Goal: Check status: Check status

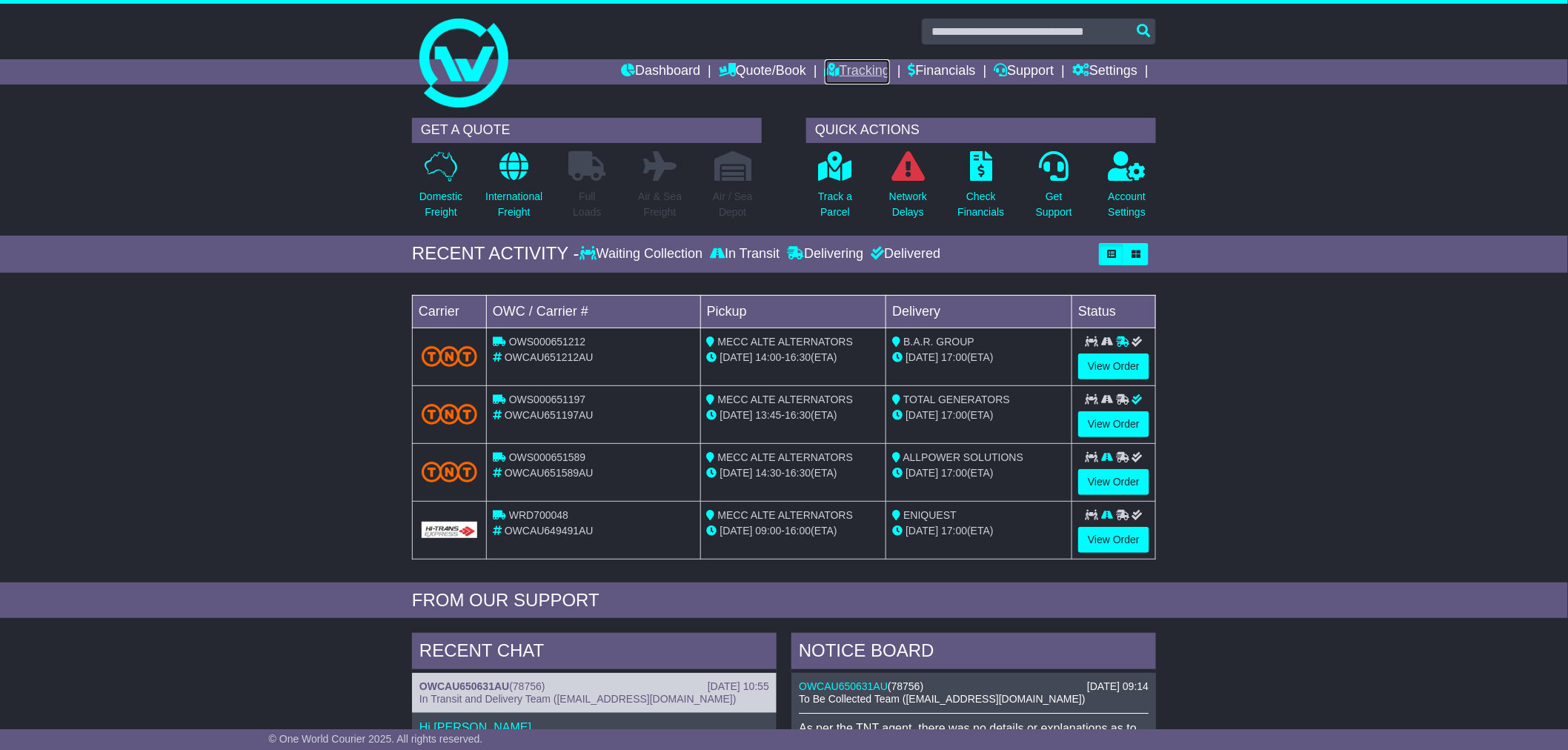
click at [858, 68] on link "Tracking" at bounding box center [857, 72] width 65 height 25
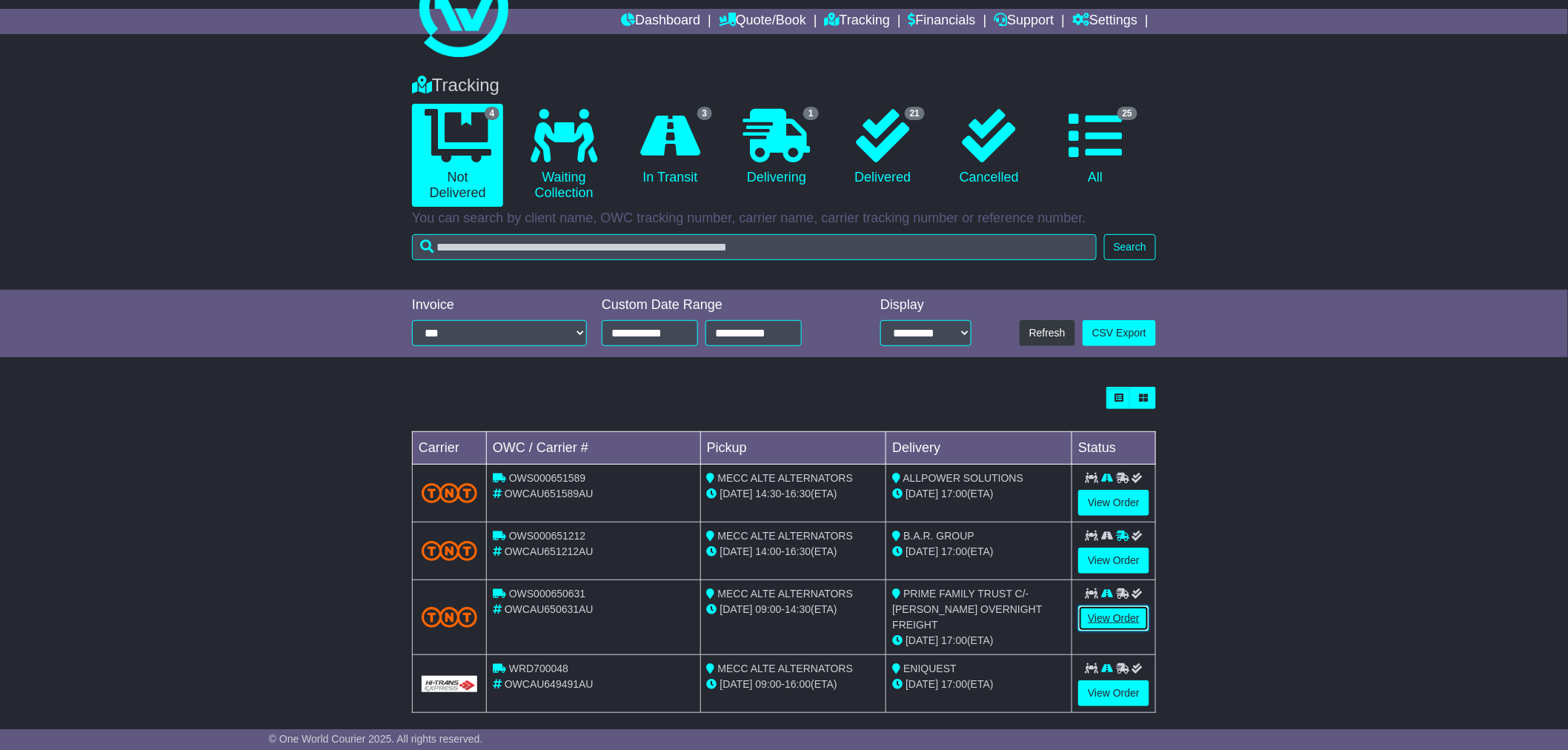
click at [1100, 618] on link "View Order" at bounding box center [1113, 619] width 71 height 26
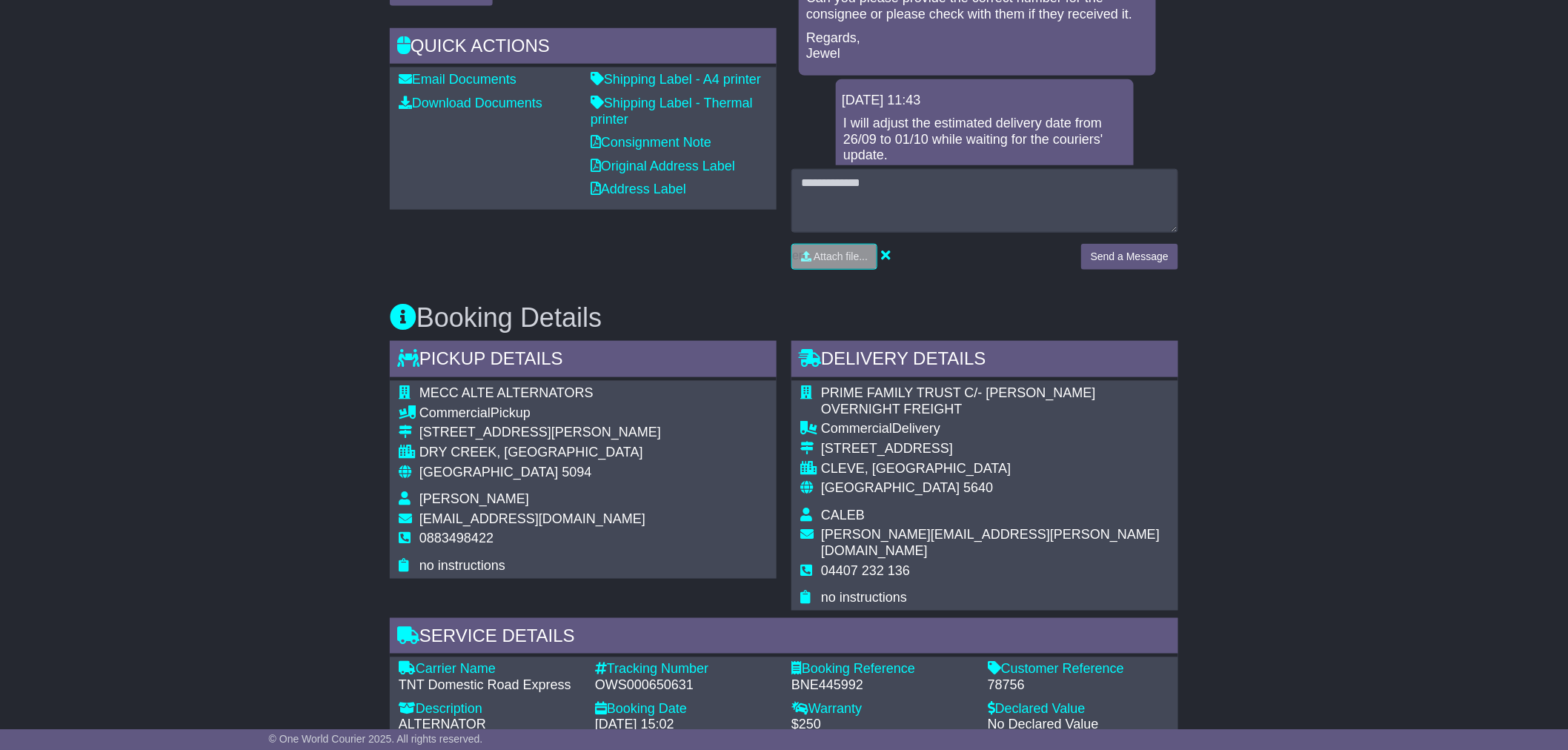
scroll to position [494, 0]
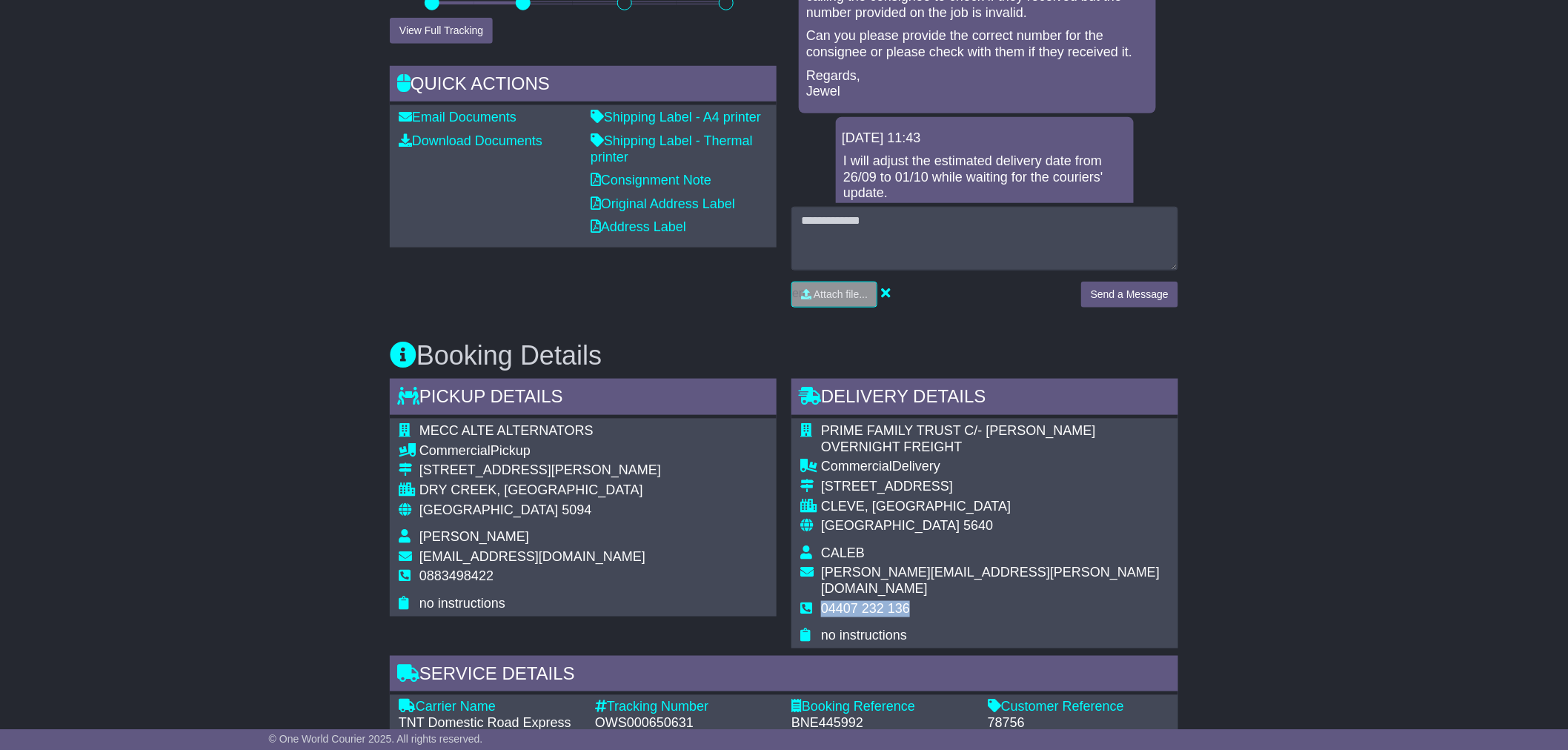
drag, startPoint x: 920, startPoint y: 596, endPoint x: 823, endPoint y: 591, distance: 97.1
click at [823, 601] on td "04407 232 136" at bounding box center [995, 615] width 349 height 27
copy span "04407 232 136"
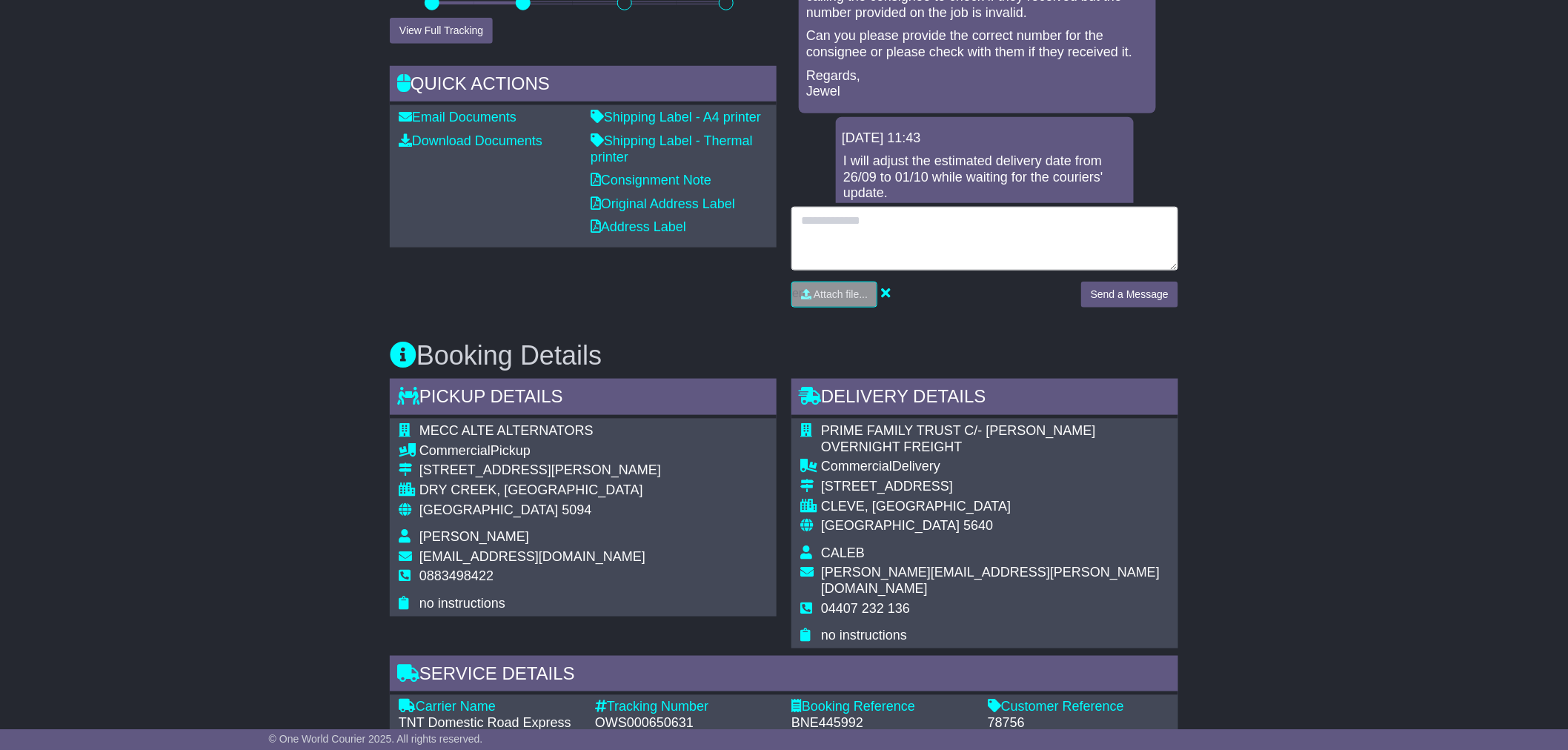
click at [884, 215] on textarea at bounding box center [985, 238] width 387 height 63
paste textarea "**********"
click at [827, 218] on textarea "**********" at bounding box center [985, 238] width 387 height 63
type textarea "**********"
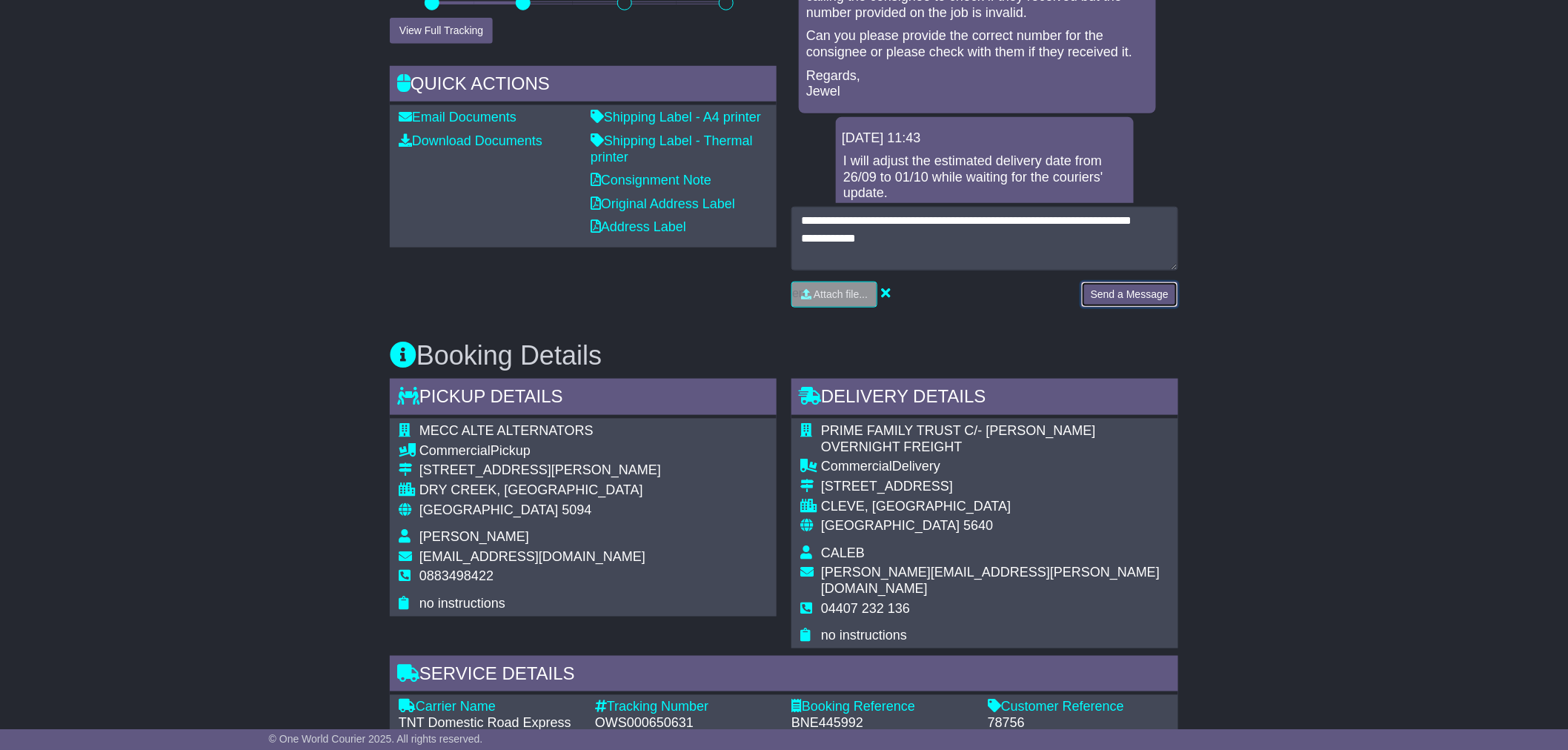
click at [1137, 289] on button "Send a Message" at bounding box center [1130, 294] width 97 height 26
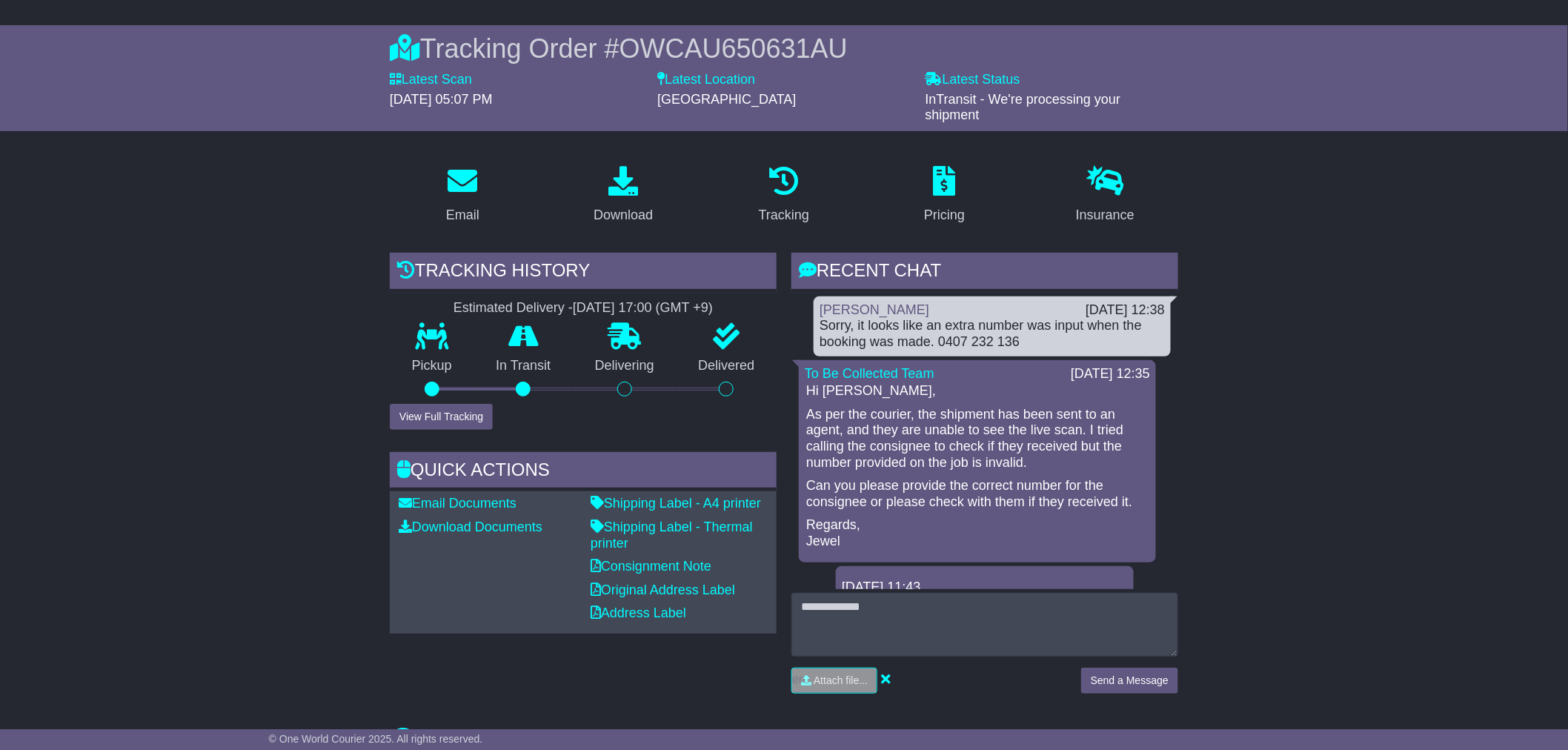
scroll to position [0, 0]
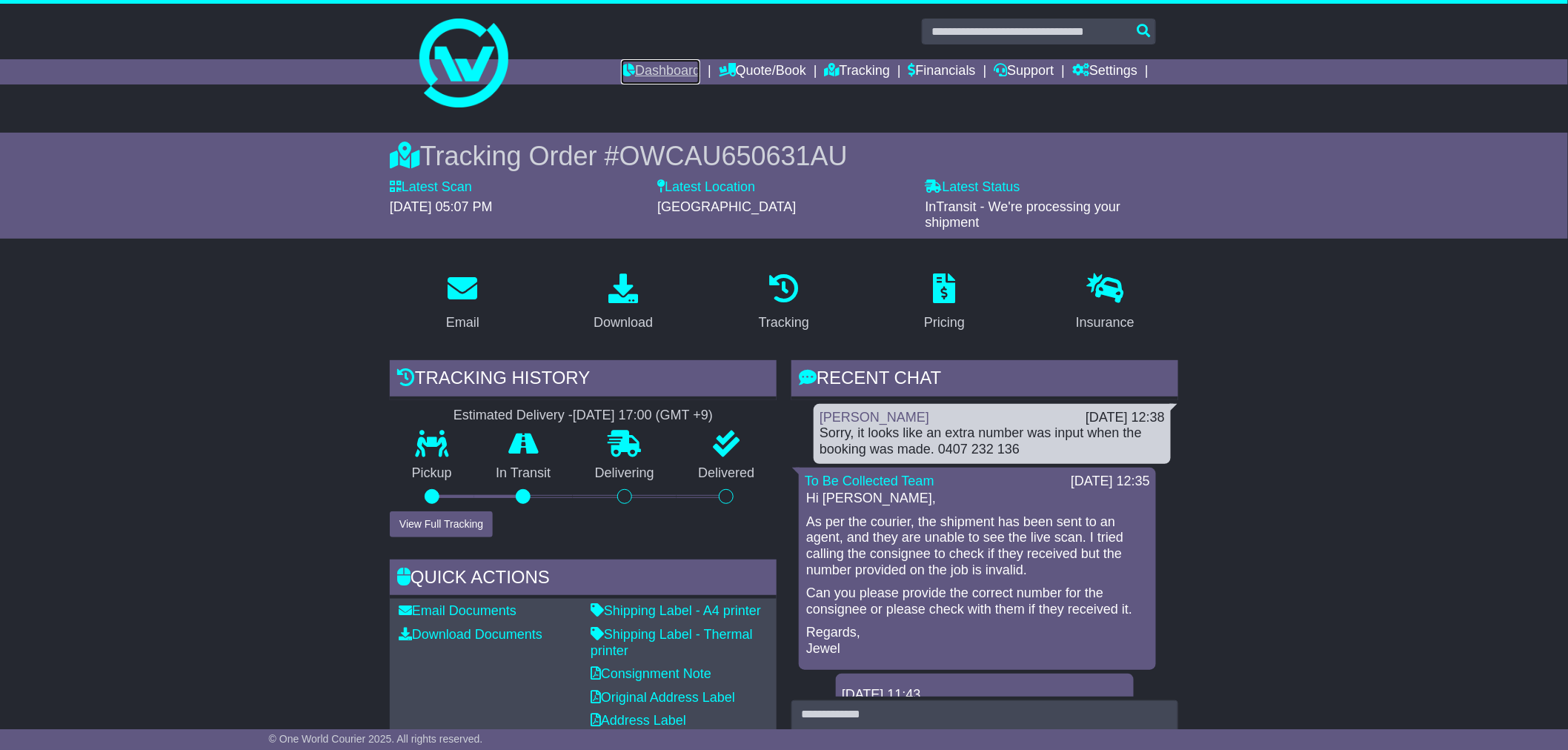
click at [621, 59] on link "Dashboard" at bounding box center [660, 72] width 79 height 25
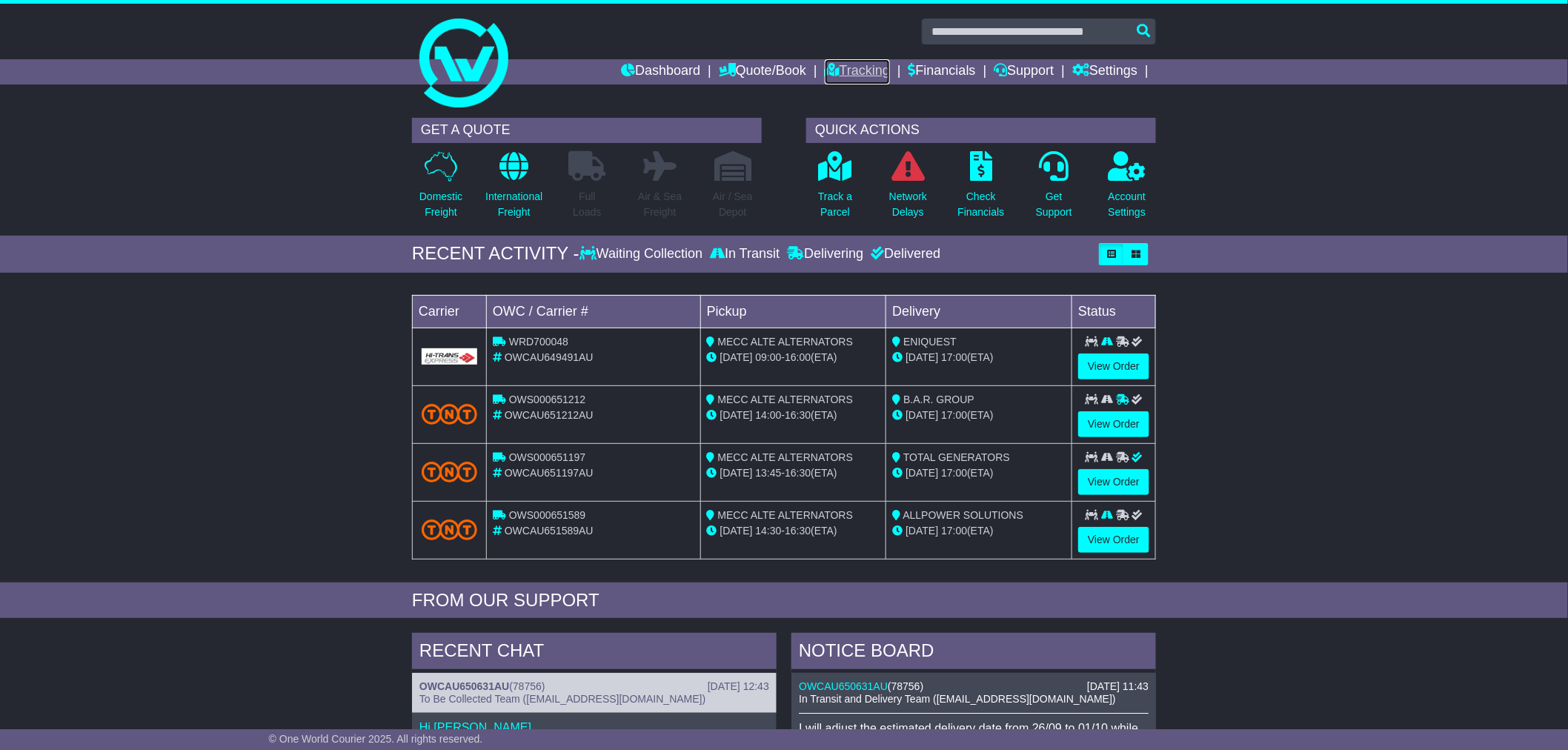
click at [825, 66] on icon at bounding box center [832, 70] width 15 height 14
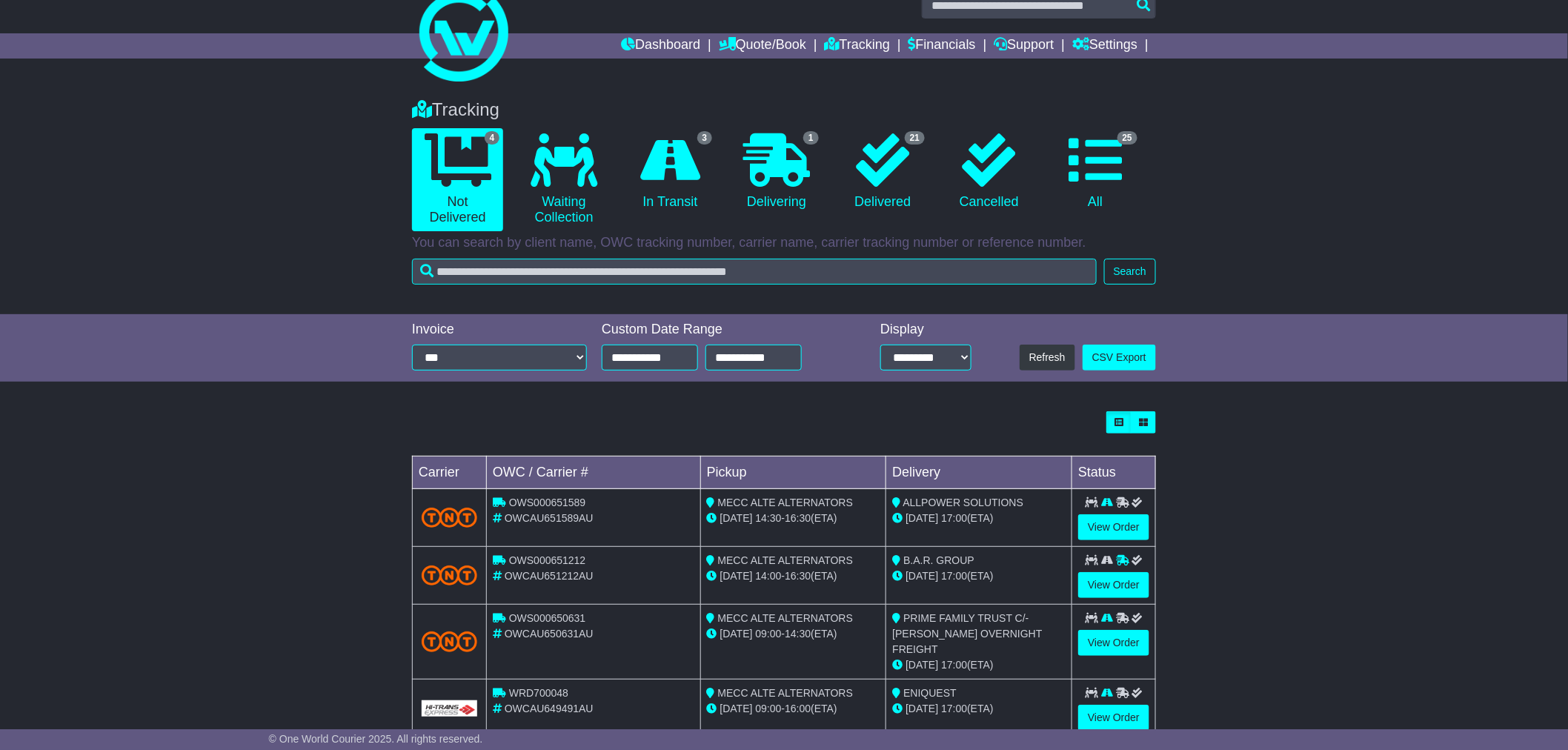
scroll to position [51, 0]
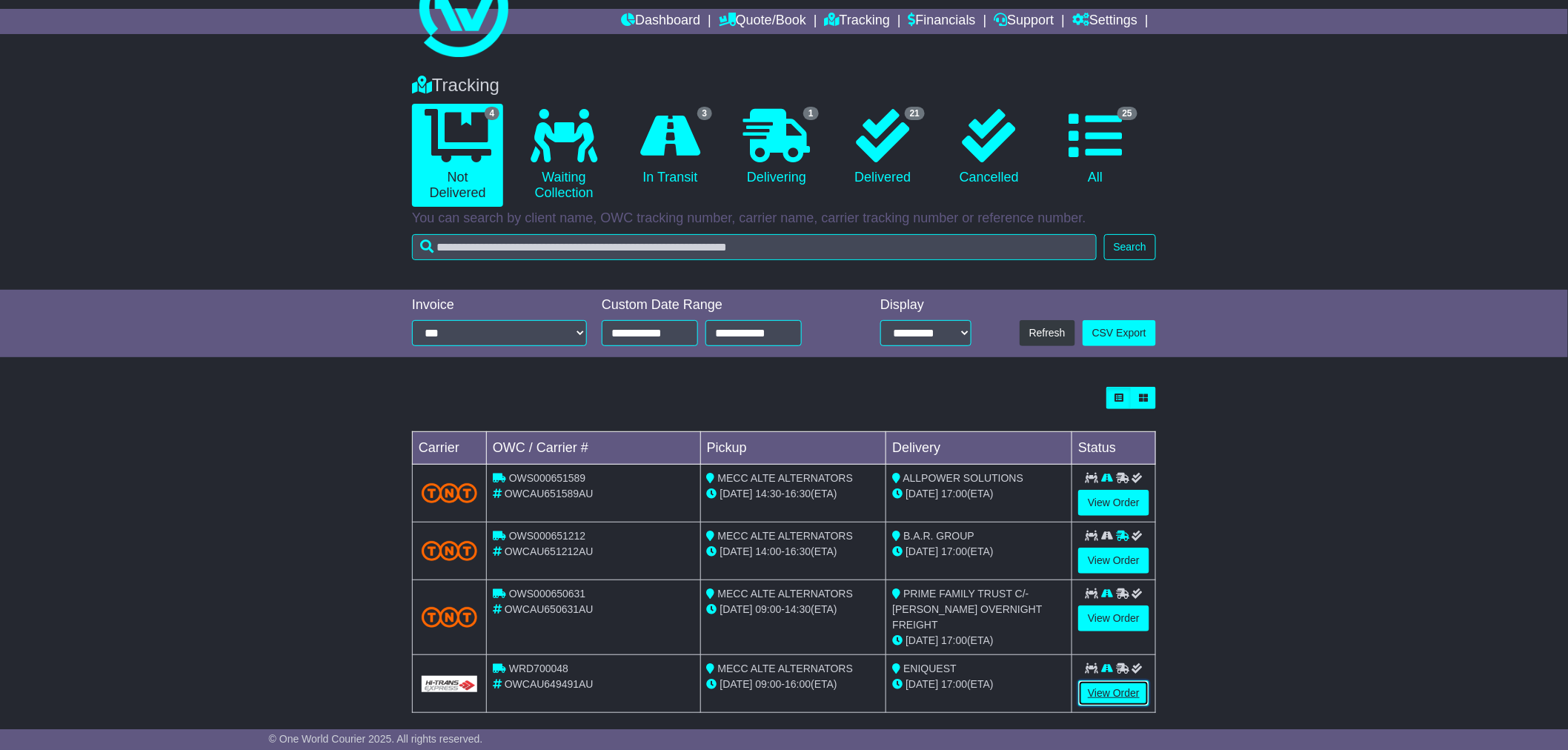
click at [1139, 682] on link "View Order" at bounding box center [1113, 694] width 71 height 26
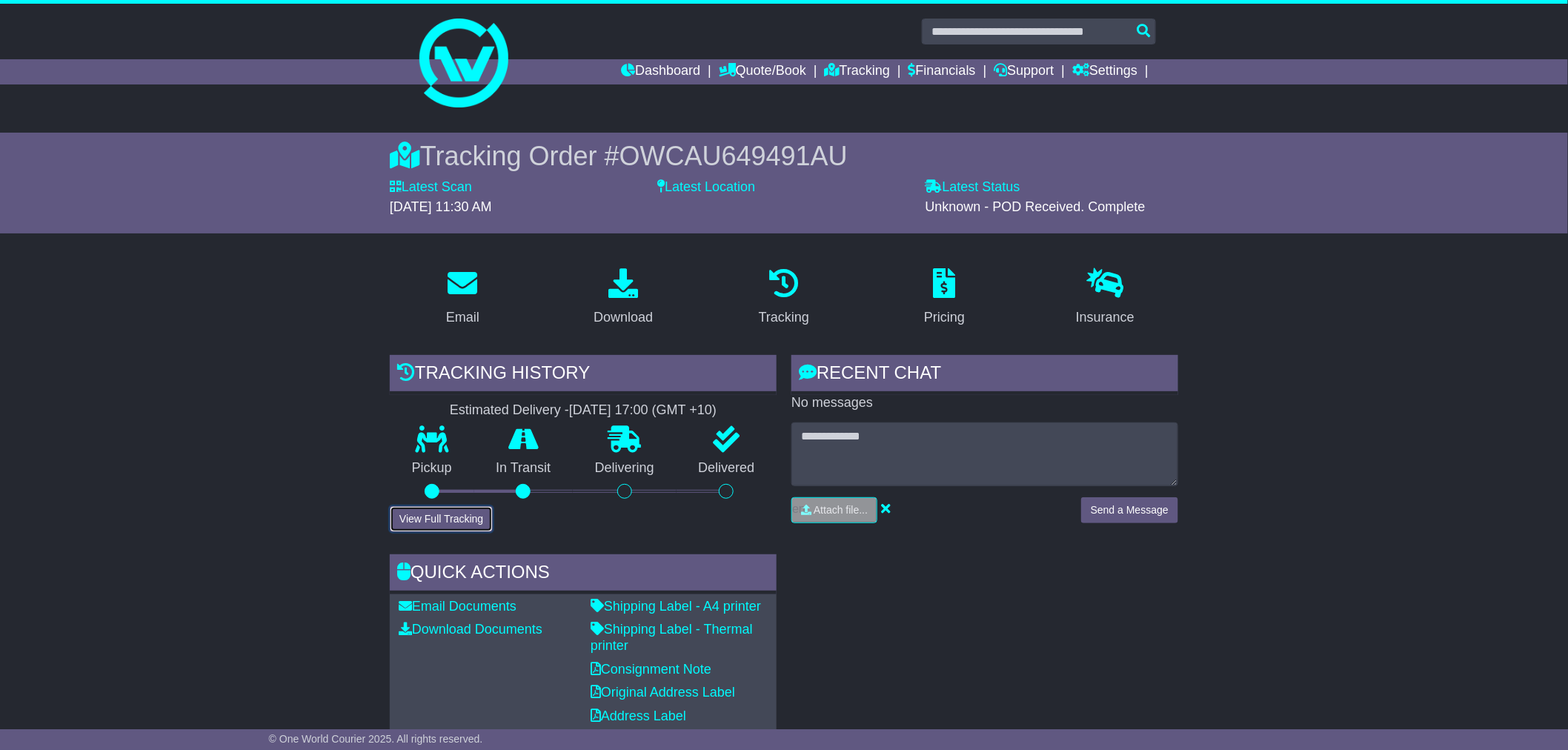
click at [439, 520] on button "View Full Tracking" at bounding box center [441, 519] width 103 height 26
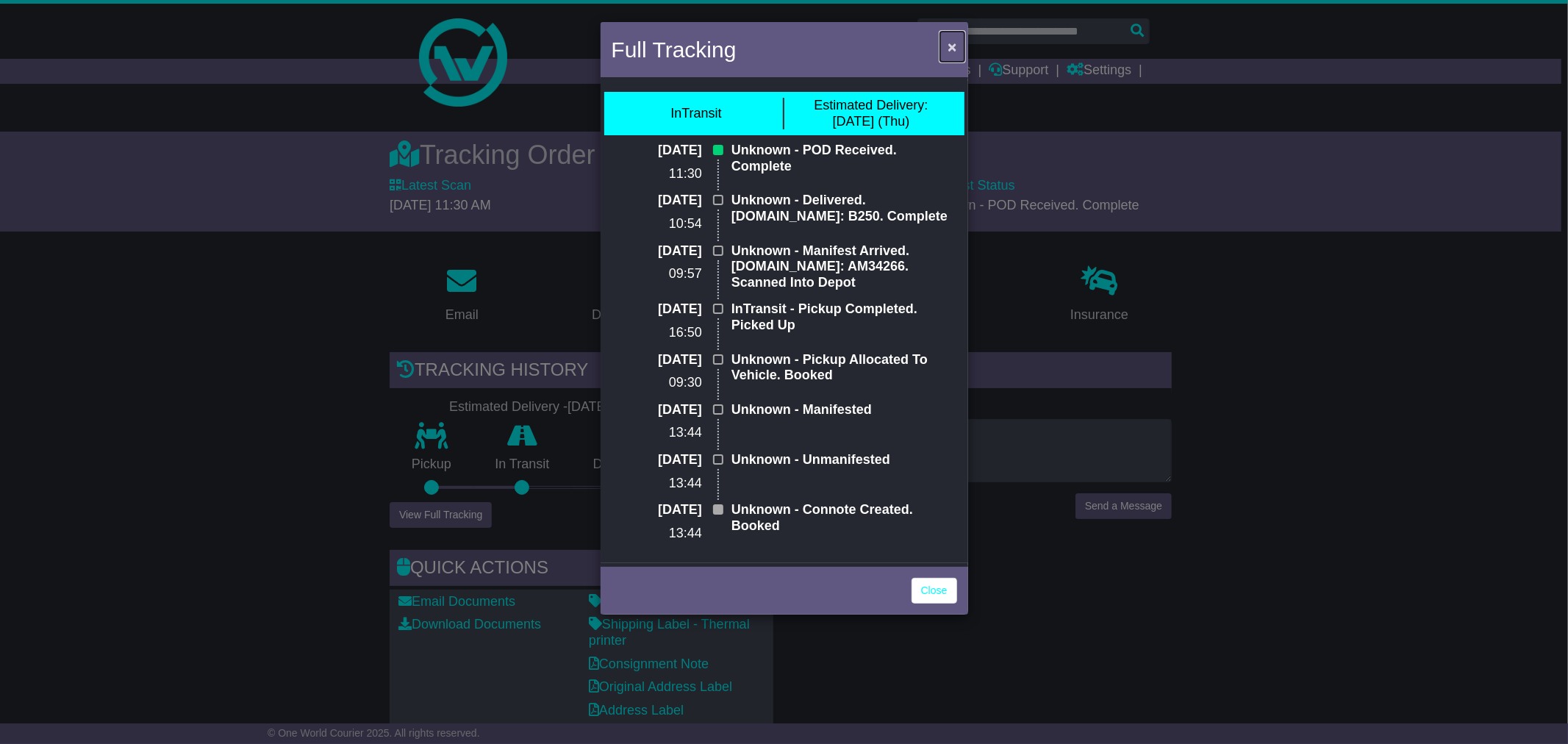
click at [958, 44] on button "×" at bounding box center [952, 46] width 23 height 30
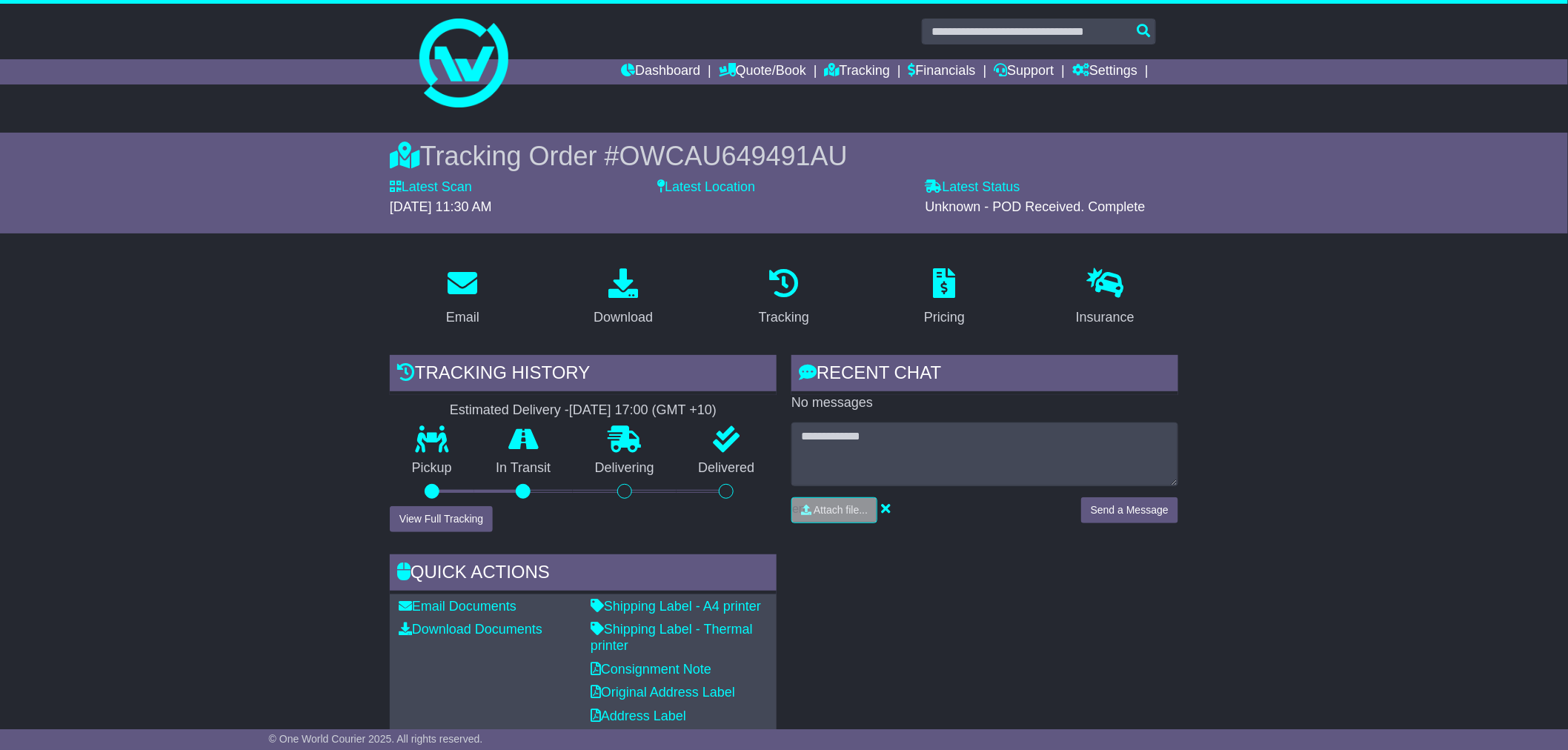
click at [847, 71] on link "Tracking" at bounding box center [857, 72] width 65 height 25
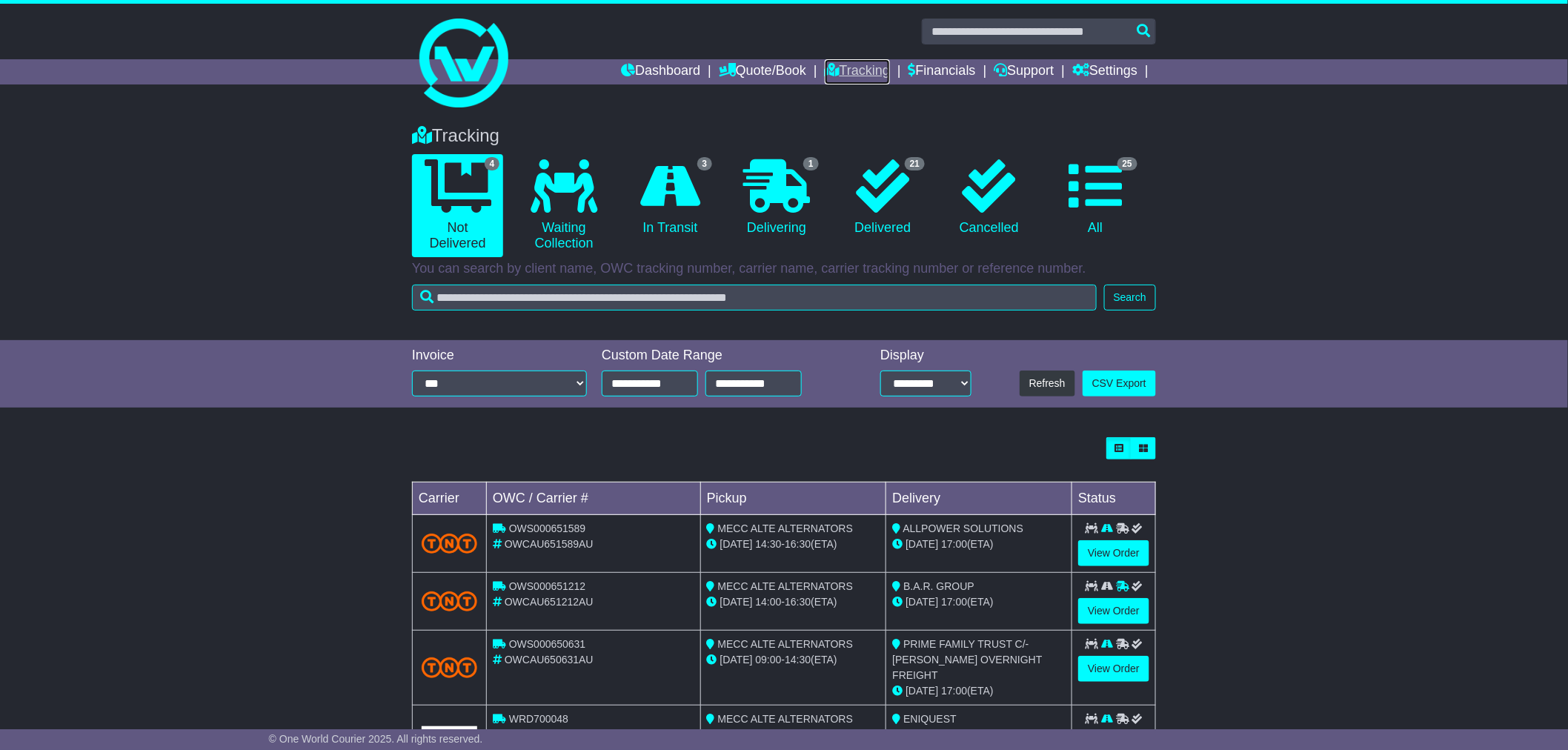
click at [848, 74] on link "Tracking" at bounding box center [857, 72] width 65 height 25
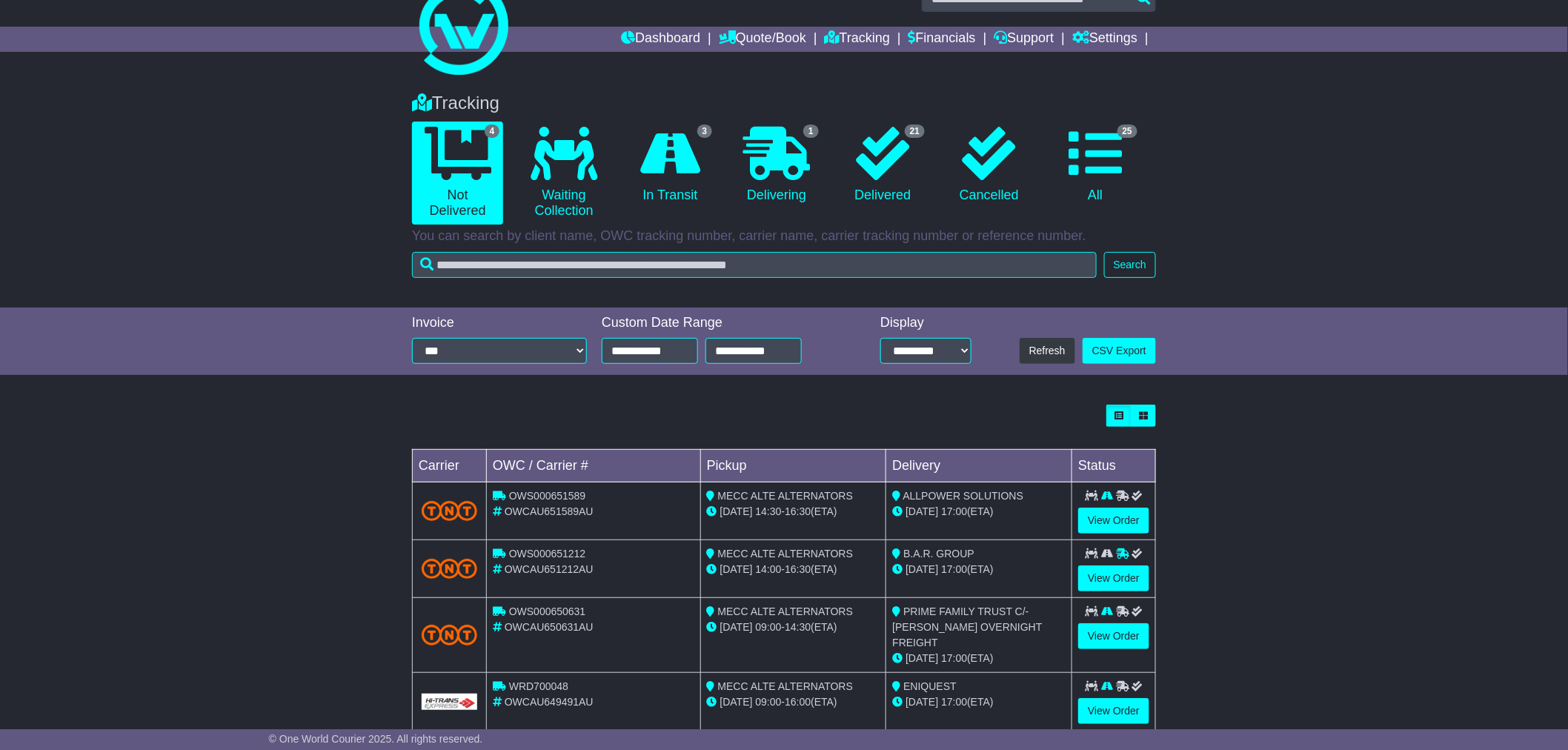
scroll to position [51, 0]
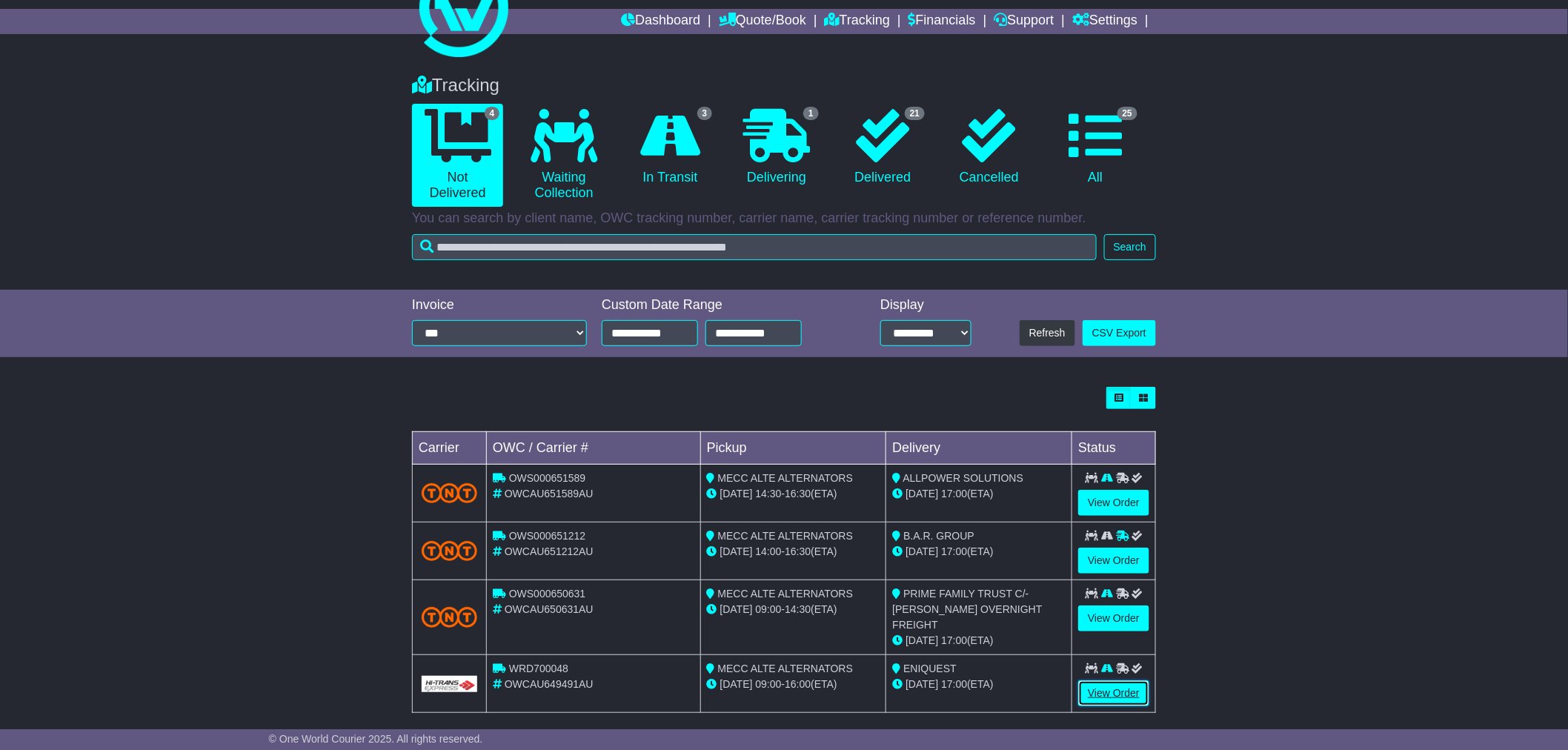
click at [1100, 681] on link "View Order" at bounding box center [1113, 694] width 71 height 26
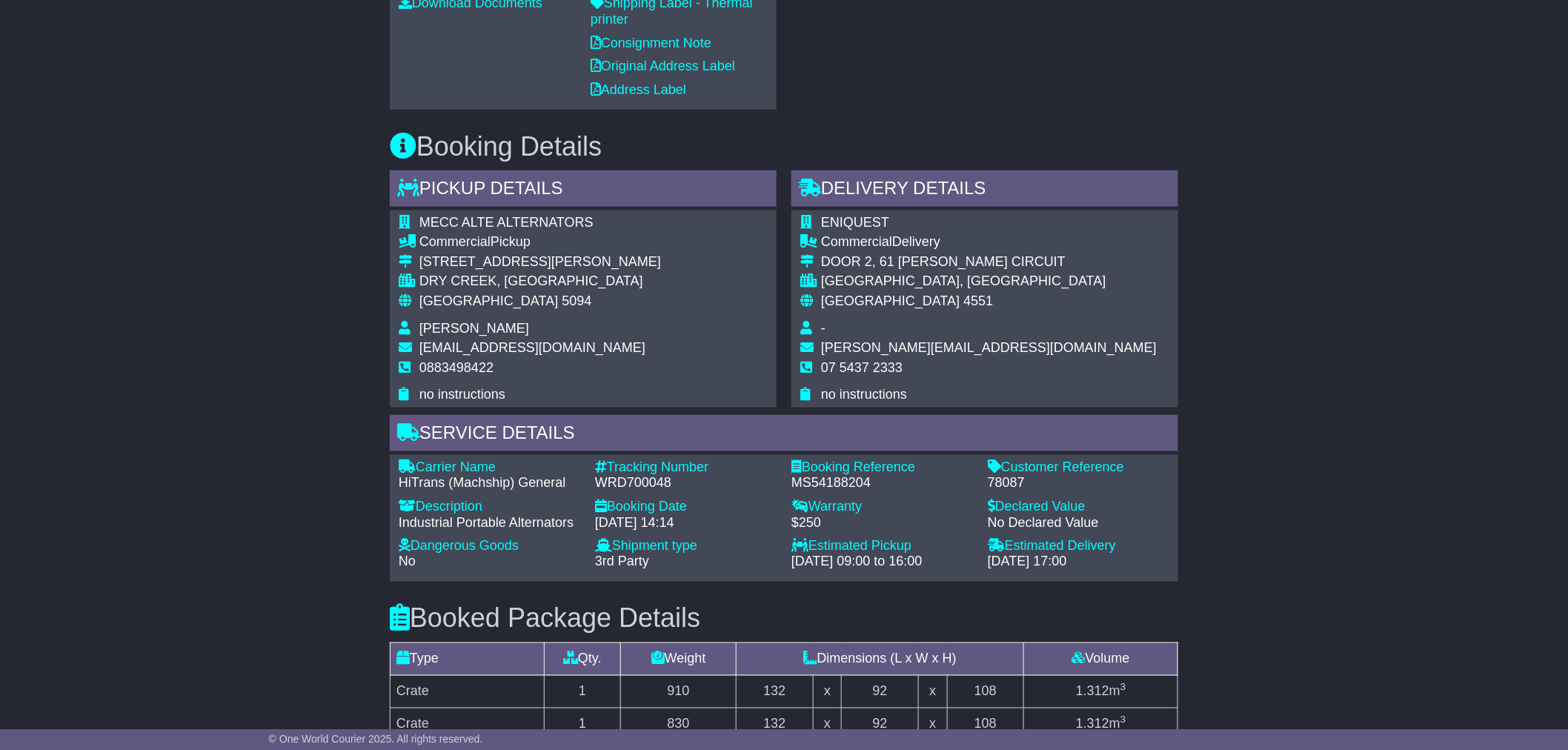
scroll to position [824, 0]
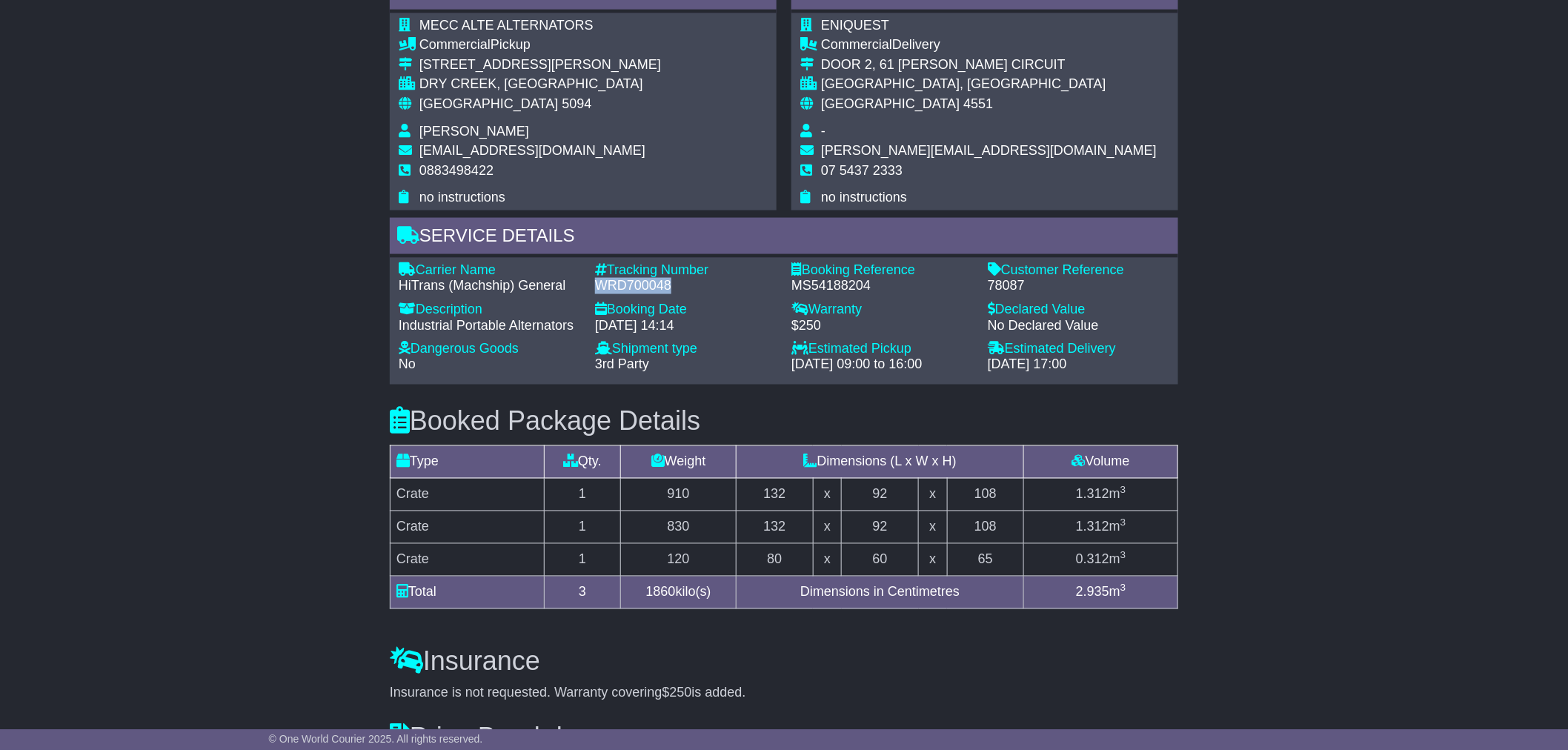
drag, startPoint x: 682, startPoint y: 286, endPoint x: 600, endPoint y: 283, distance: 82.1
click at [600, 283] on div "WRD700048" at bounding box center [686, 285] width 181 height 17
copy div "WRD700048"
click at [300, 374] on div "Email Download Tracking Pricing Insurance" at bounding box center [784, 223] width 1568 height 1582
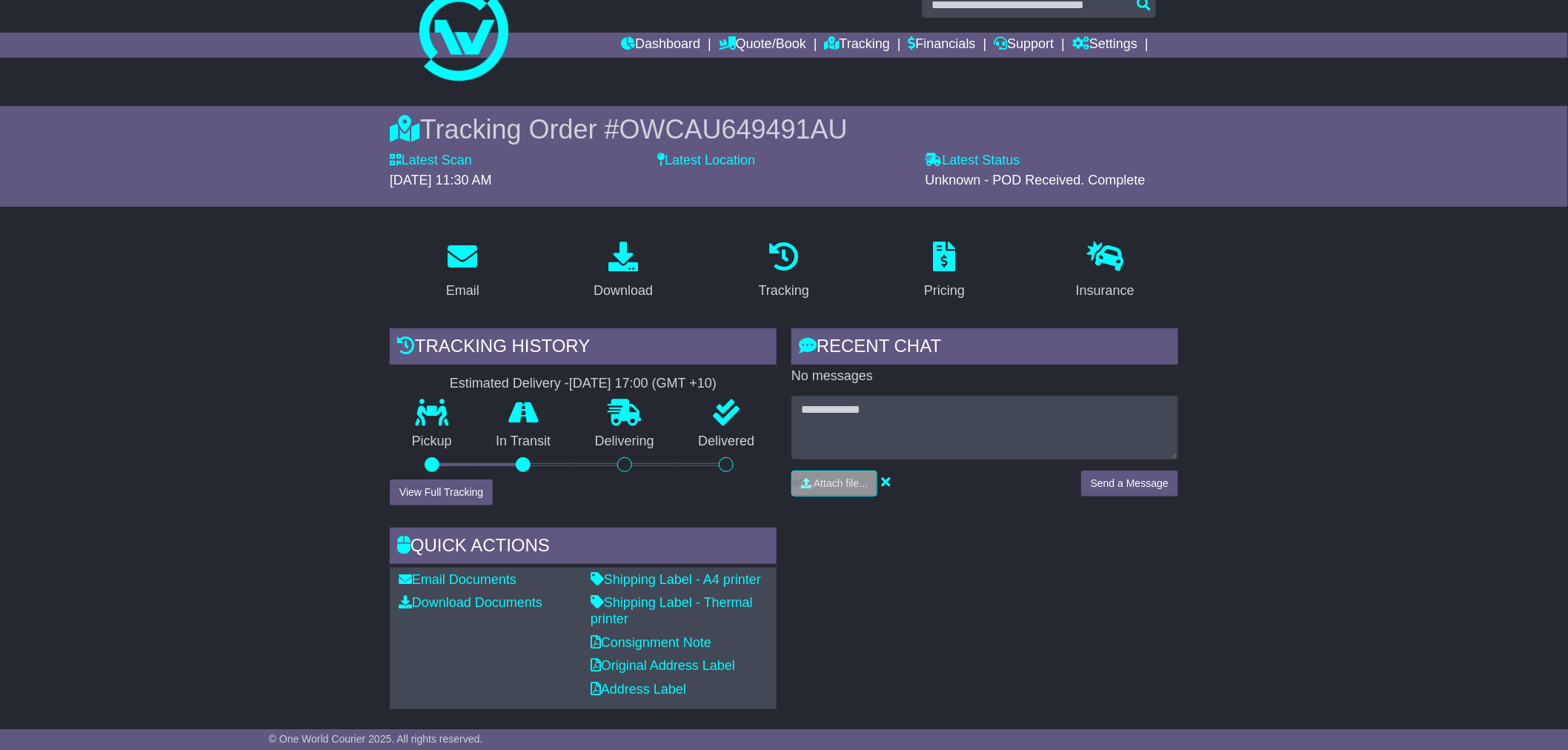
scroll to position [0, 0]
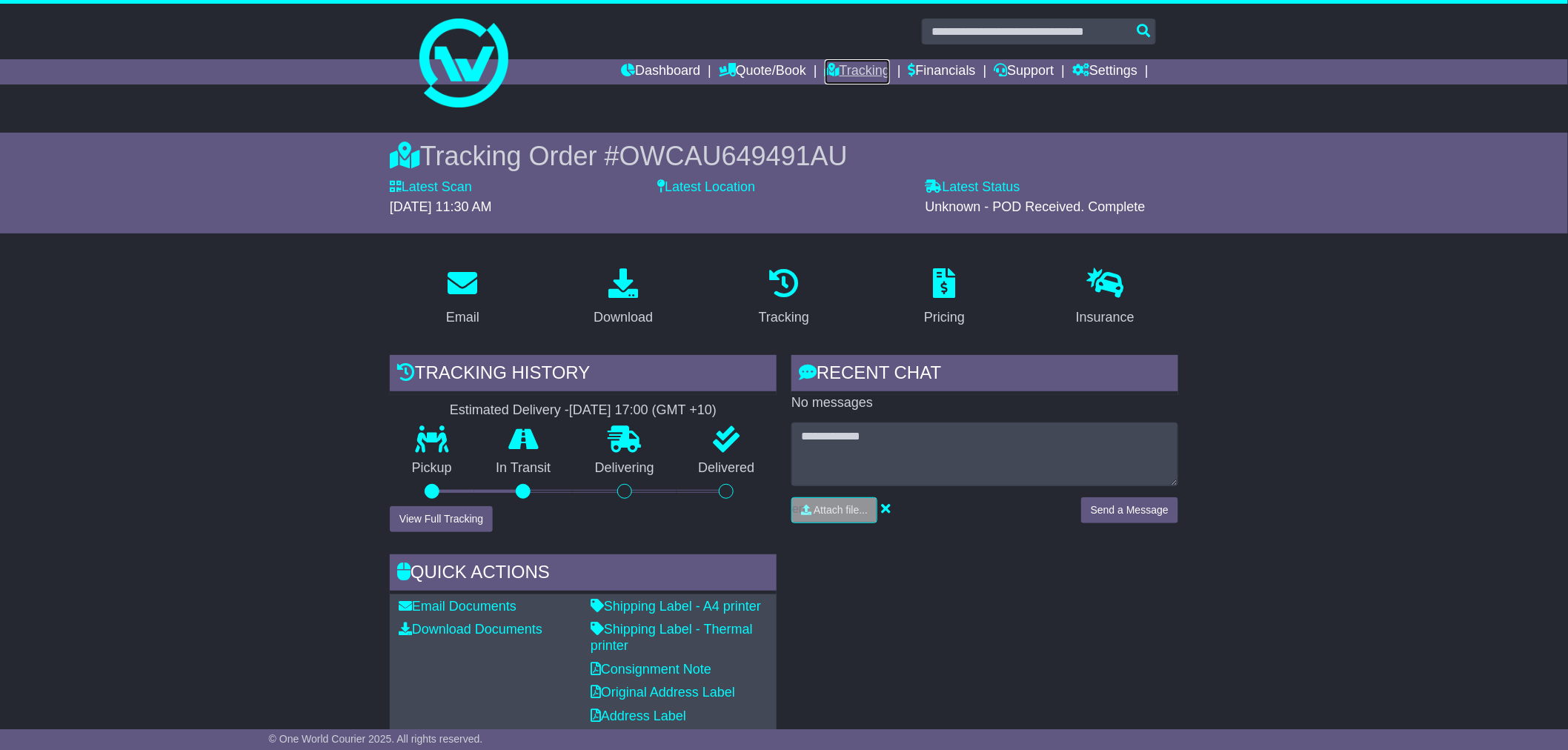
click at [831, 71] on link "Tracking" at bounding box center [857, 72] width 65 height 25
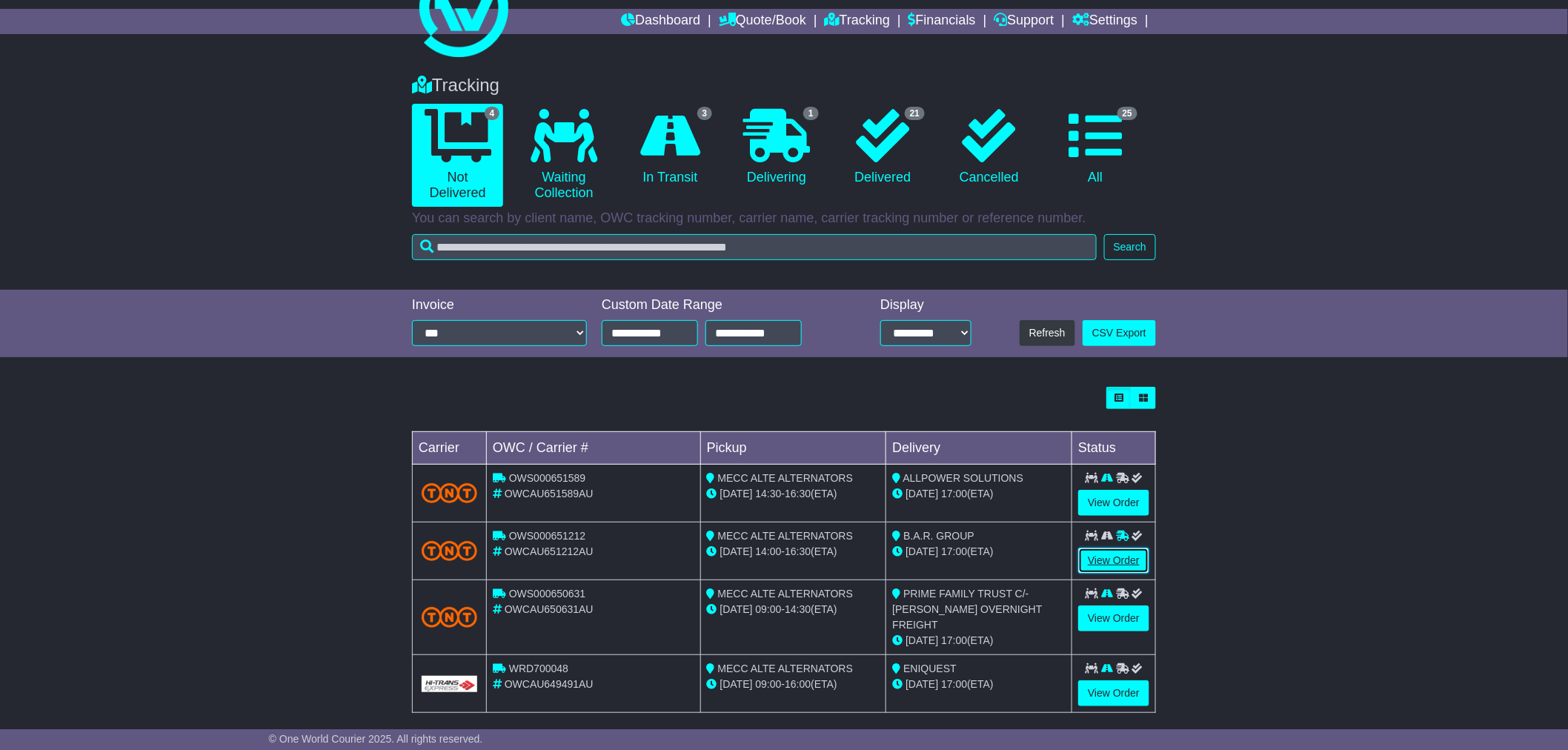
click at [1106, 565] on link "View Order" at bounding box center [1113, 560] width 71 height 26
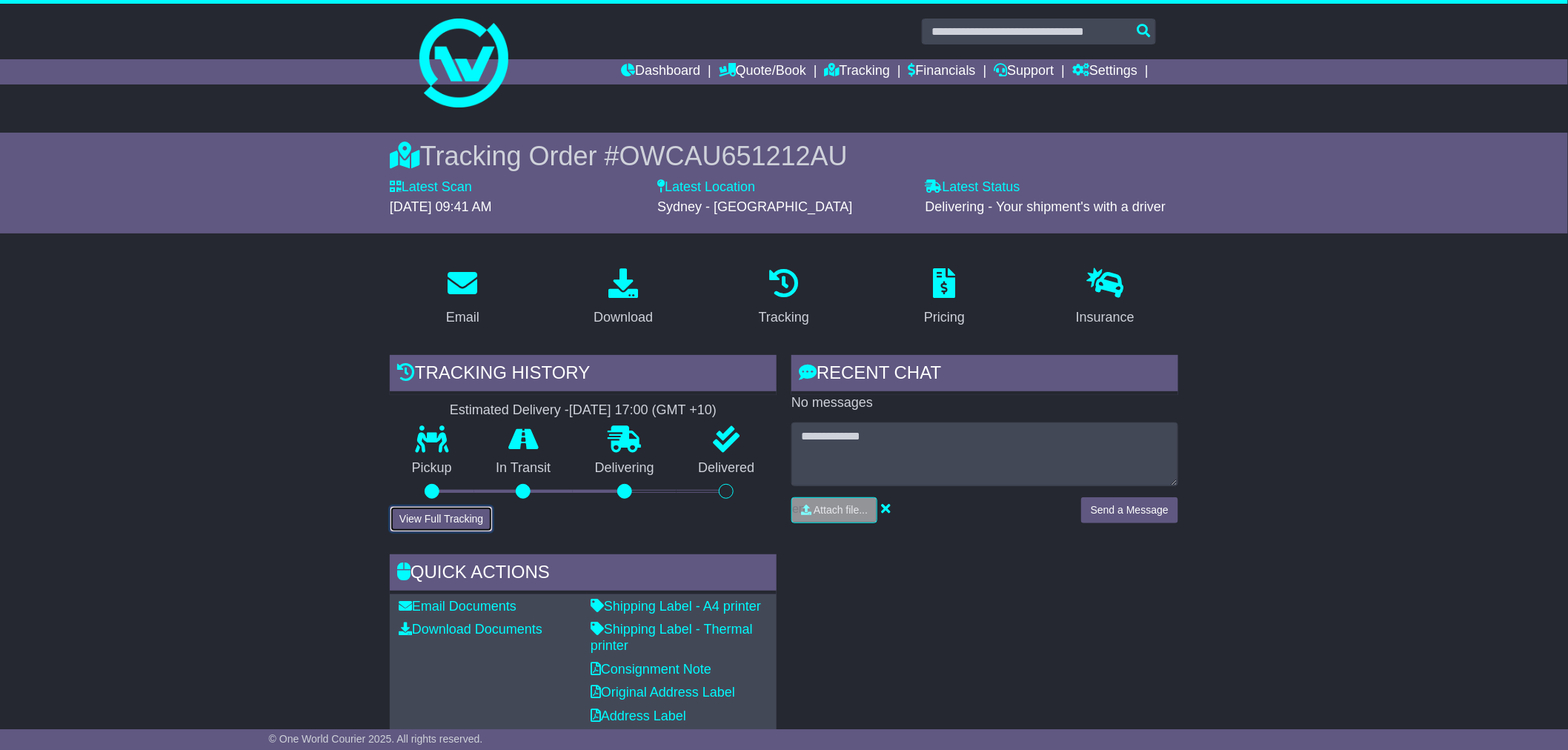
click at [440, 519] on button "View Full Tracking" at bounding box center [441, 519] width 103 height 26
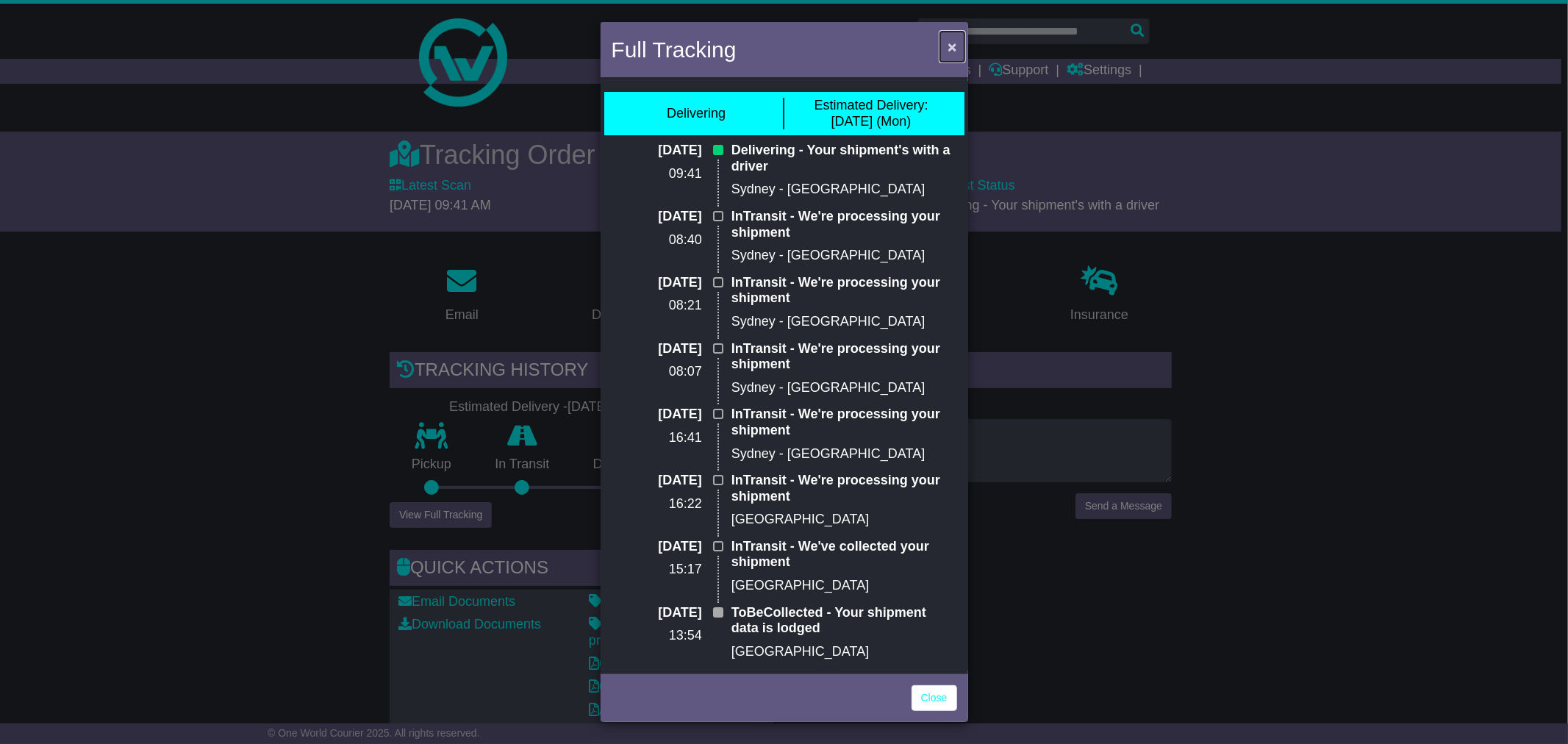
click at [952, 49] on span "×" at bounding box center [952, 47] width 9 height 17
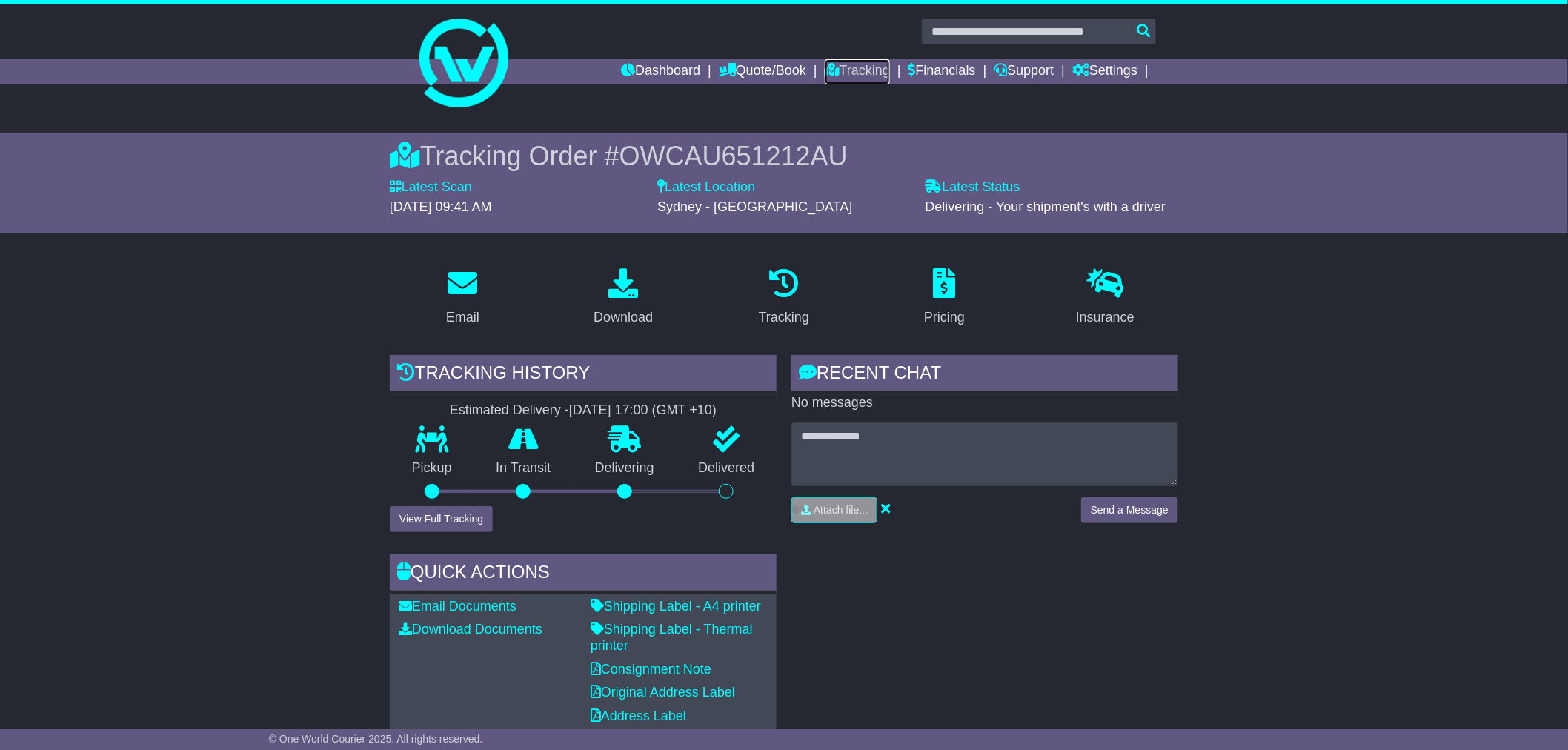
click at [826, 67] on link "Tracking" at bounding box center [857, 72] width 65 height 25
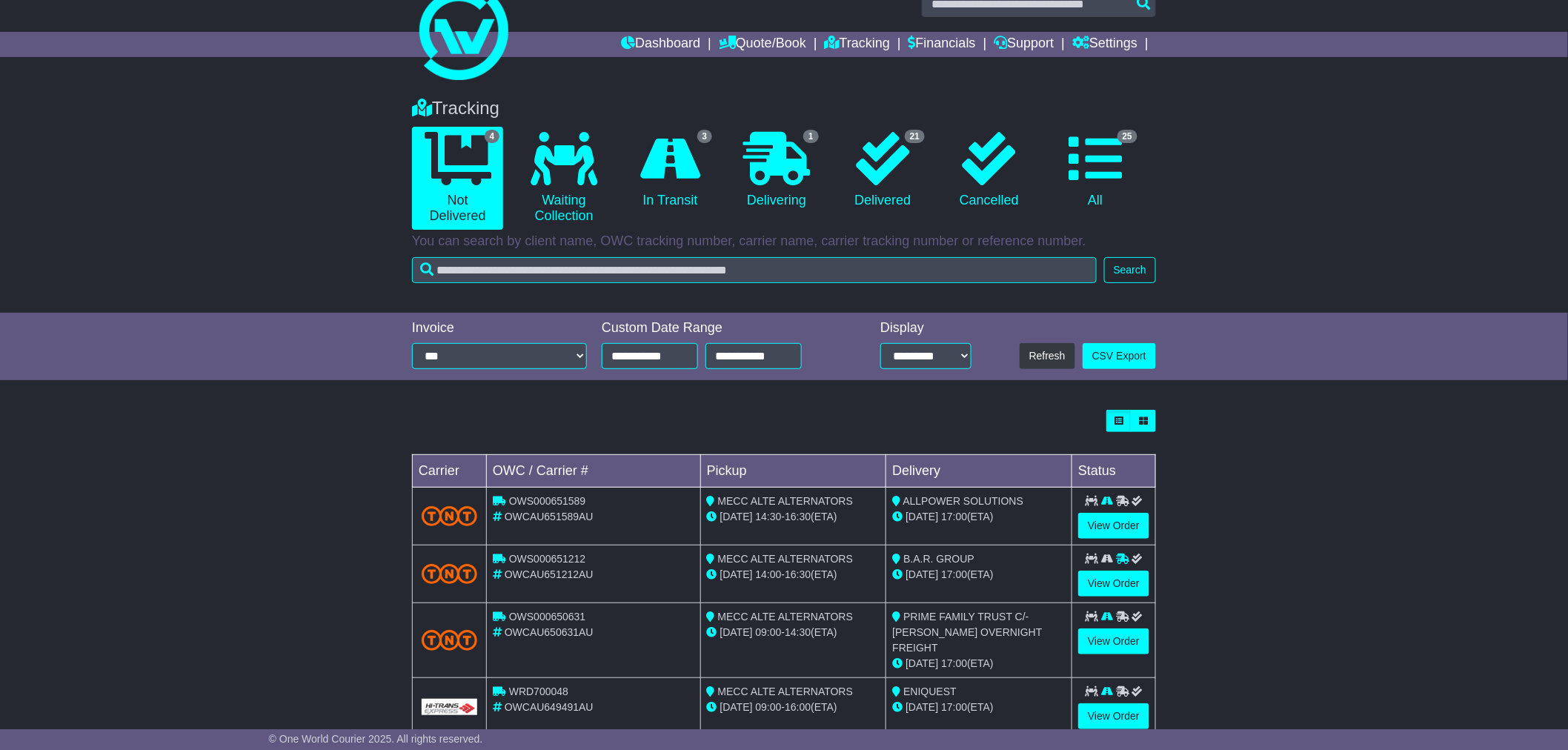
scroll to position [51, 0]
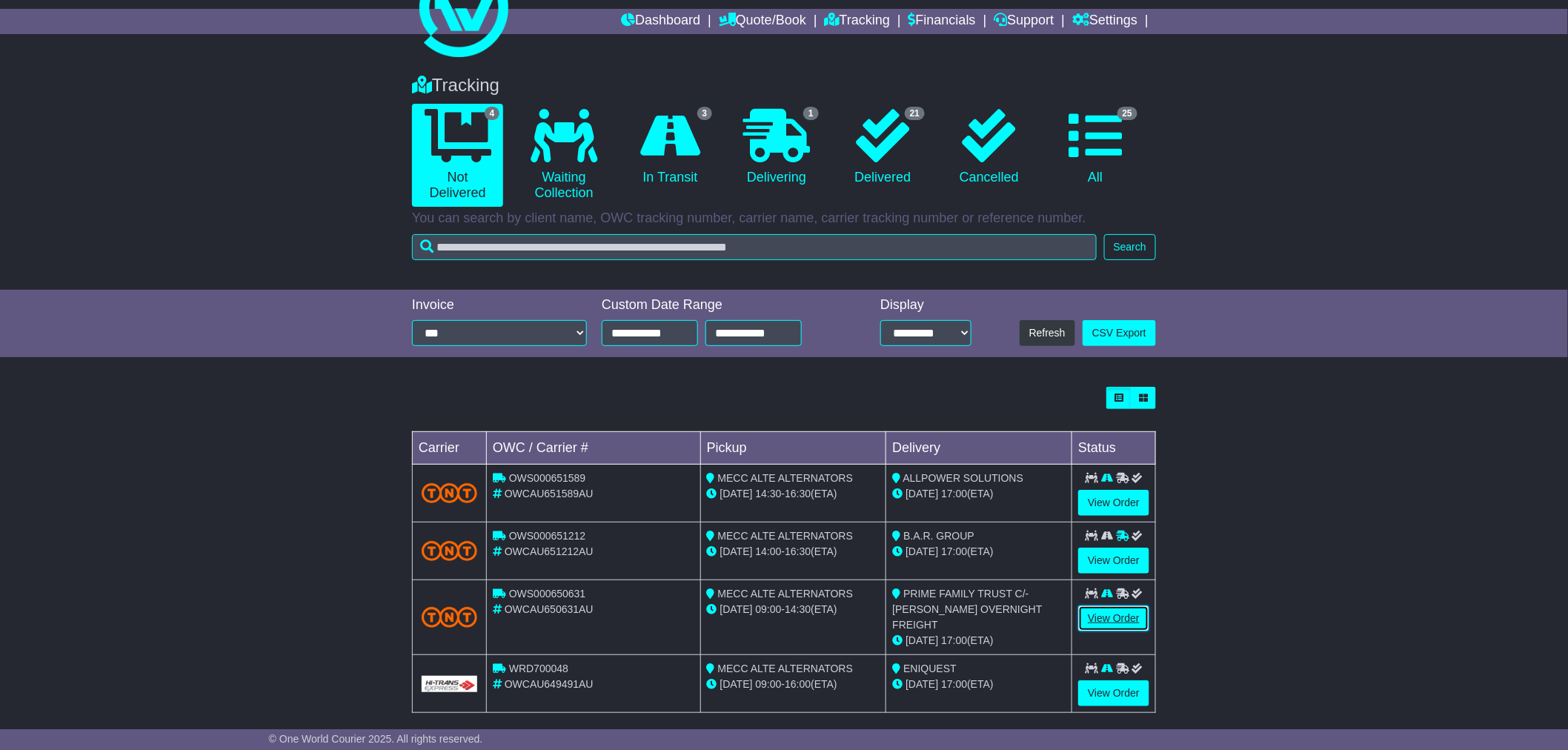
click at [1108, 617] on link "View Order" at bounding box center [1113, 619] width 71 height 26
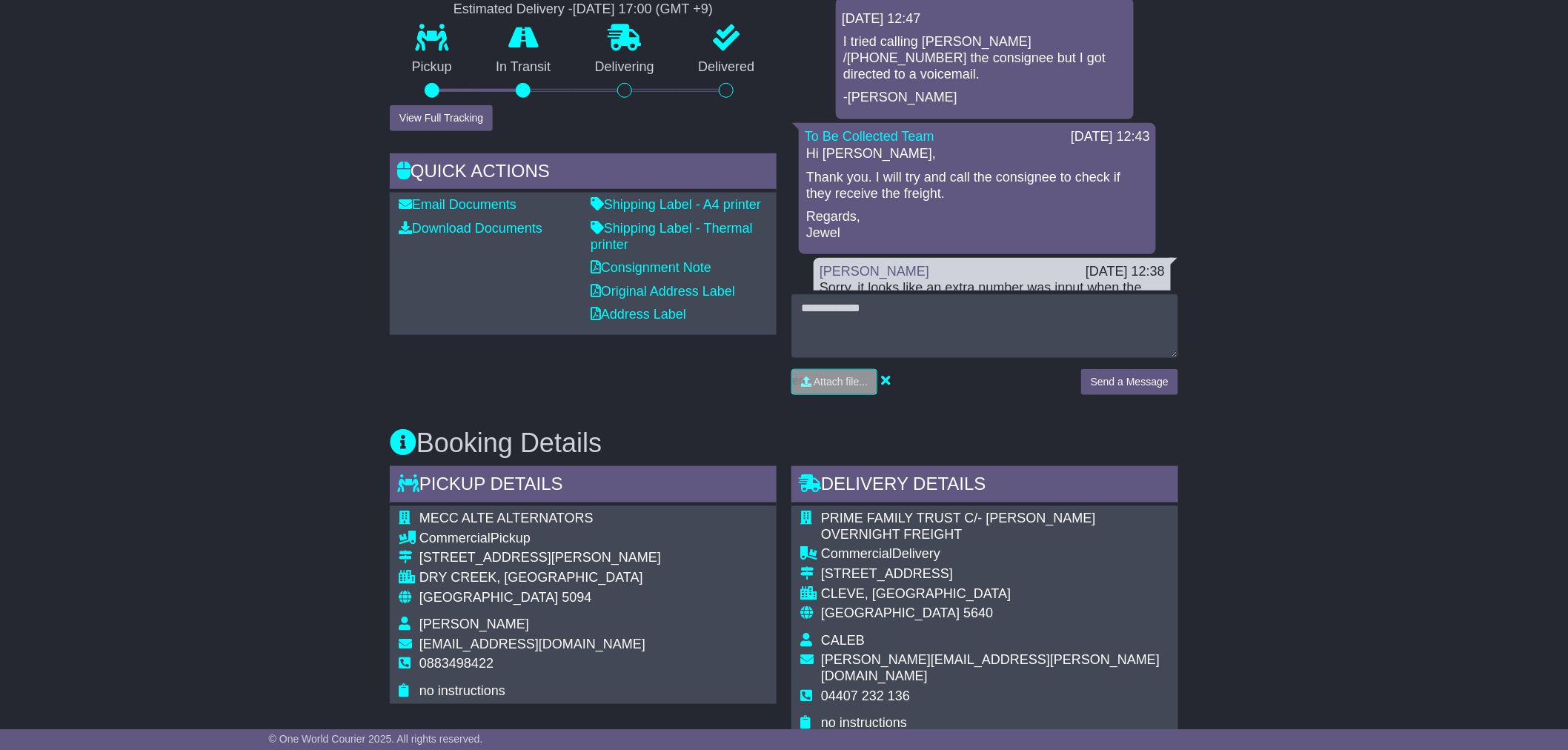
scroll to position [246, 0]
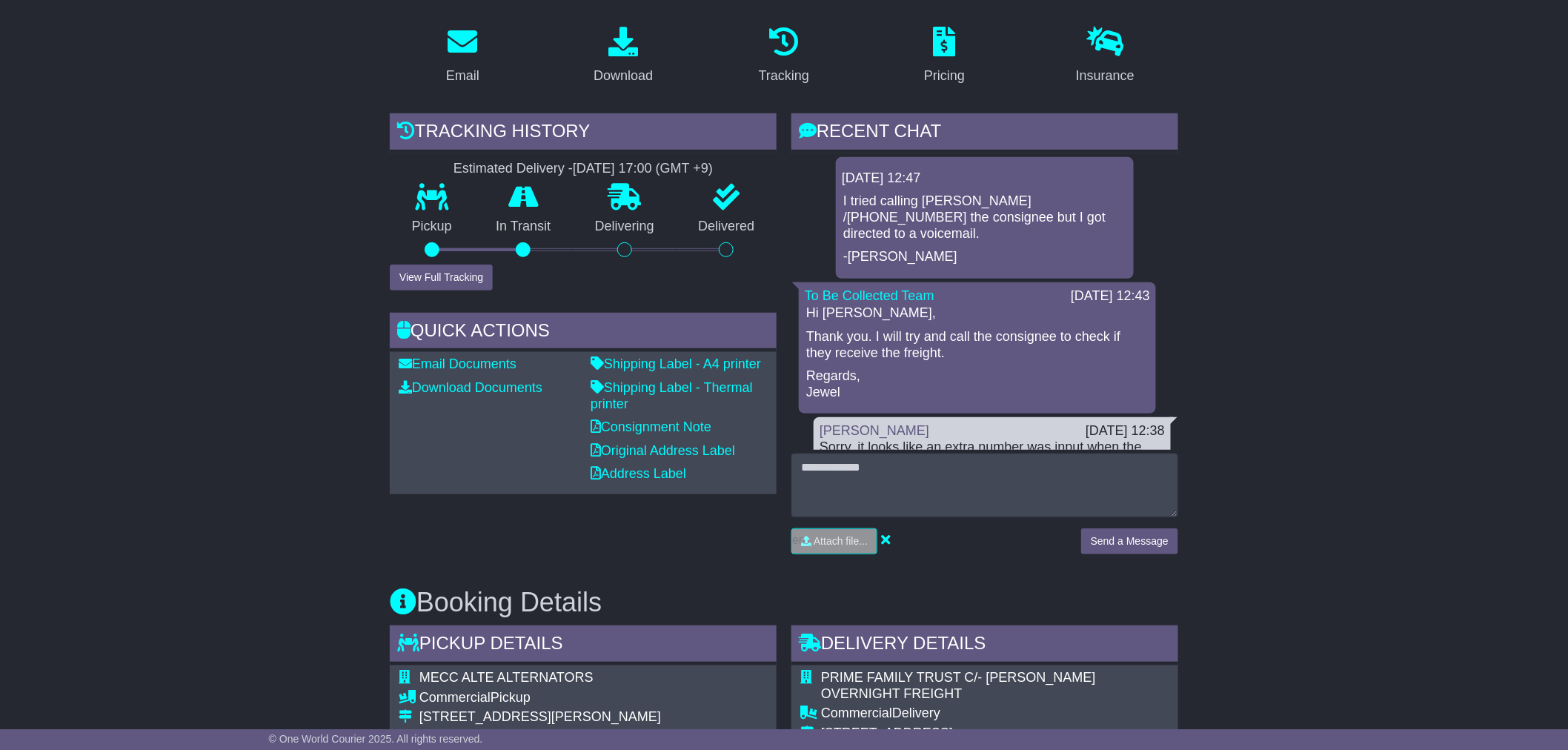
drag, startPoint x: 1270, startPoint y: 343, endPoint x: 1286, endPoint y: 343, distance: 16.0
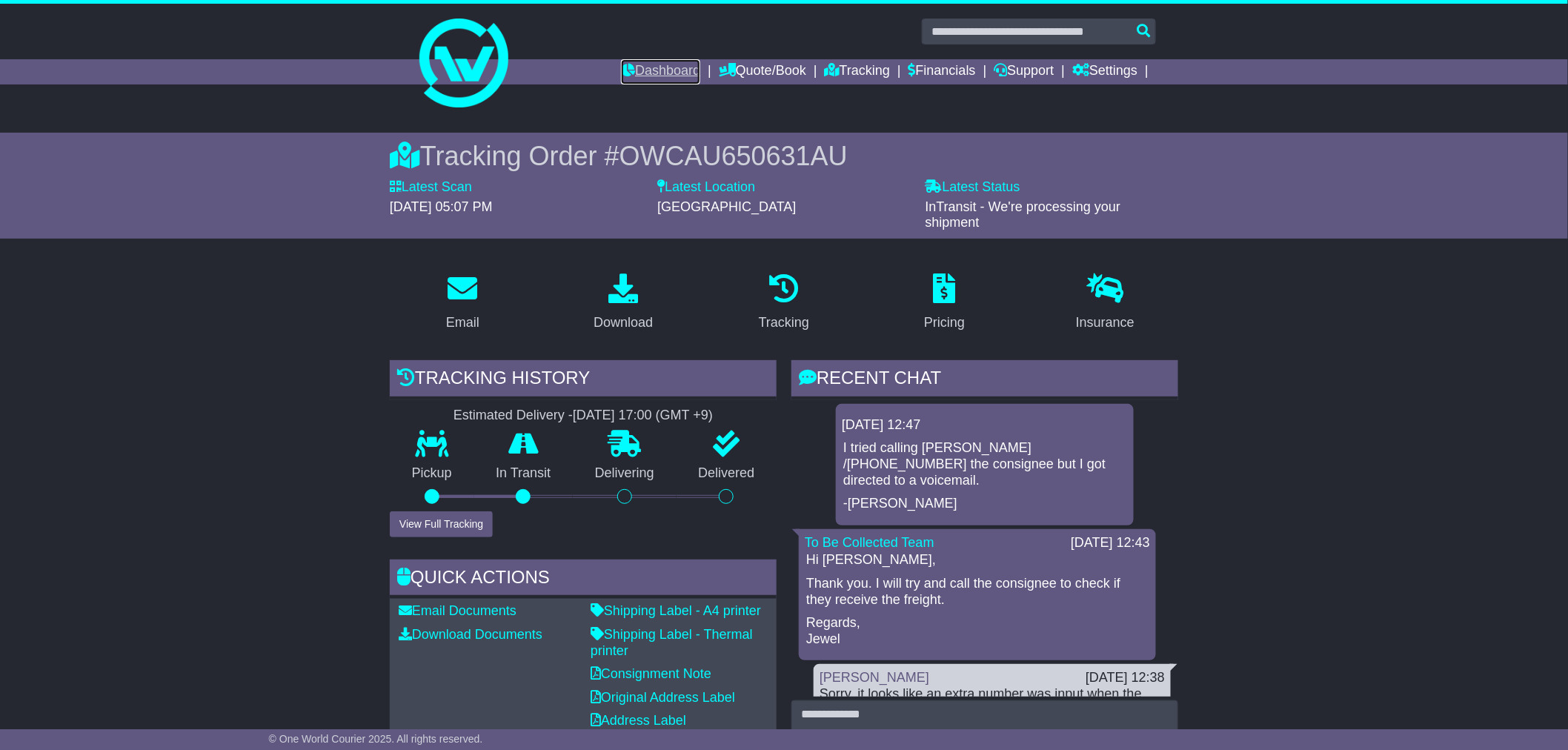
click at [651, 61] on link "Dashboard" at bounding box center [660, 72] width 79 height 25
